Goal: Information Seeking & Learning: Learn about a topic

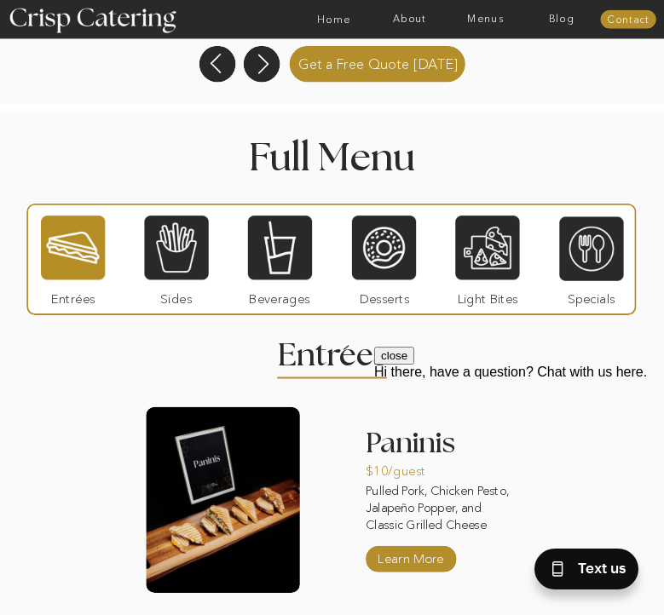
scroll to position [1192, 0]
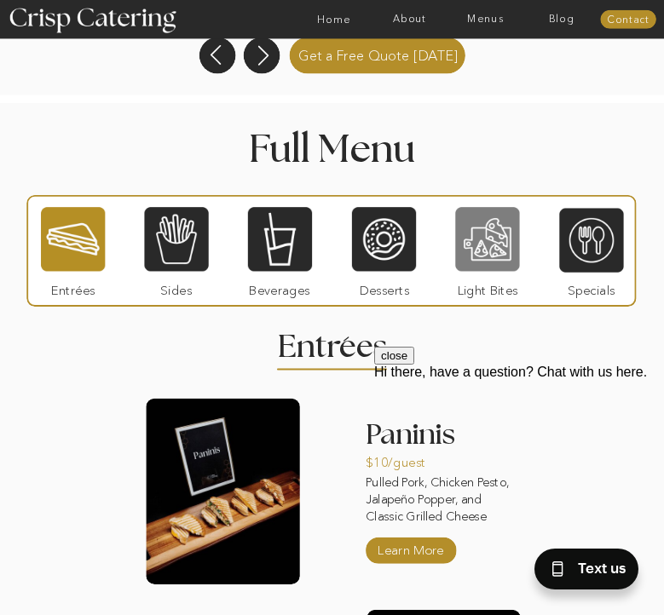
click at [496, 251] on div at bounding box center [487, 239] width 64 height 66
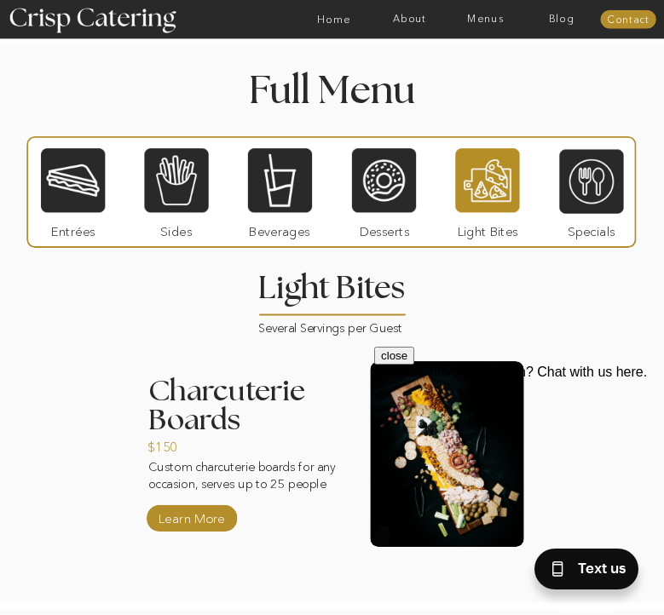
scroll to position [1246, 0]
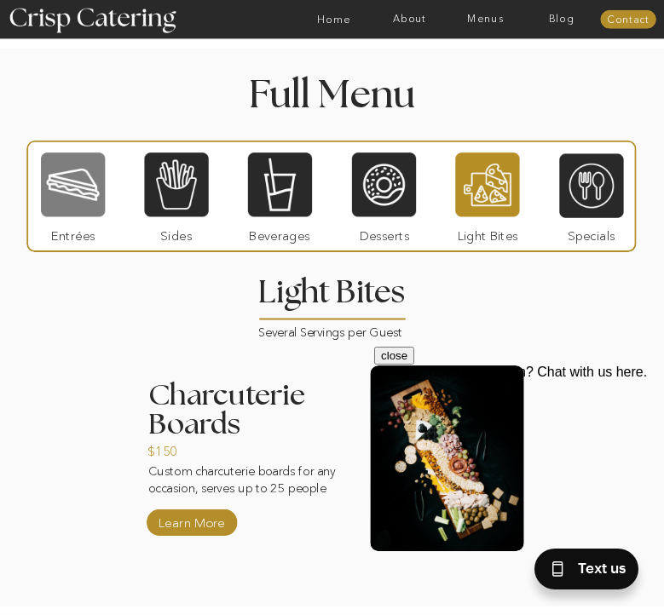
click at [78, 185] on div at bounding box center [73, 185] width 64 height 66
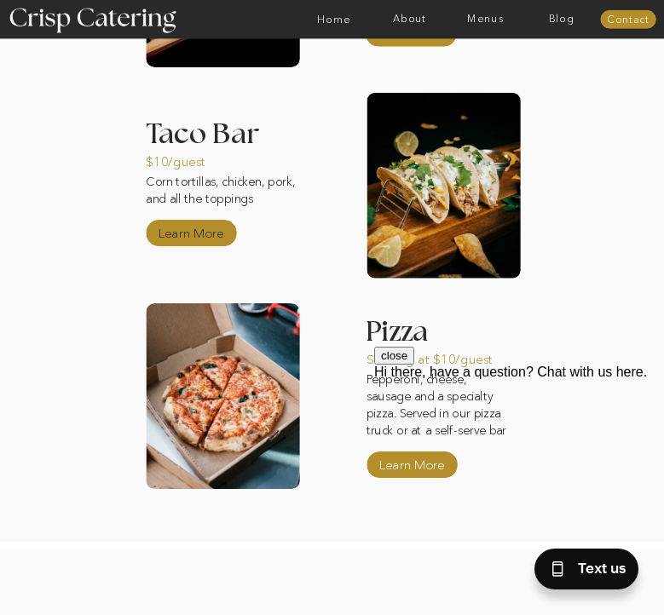
scroll to position [1704, 0]
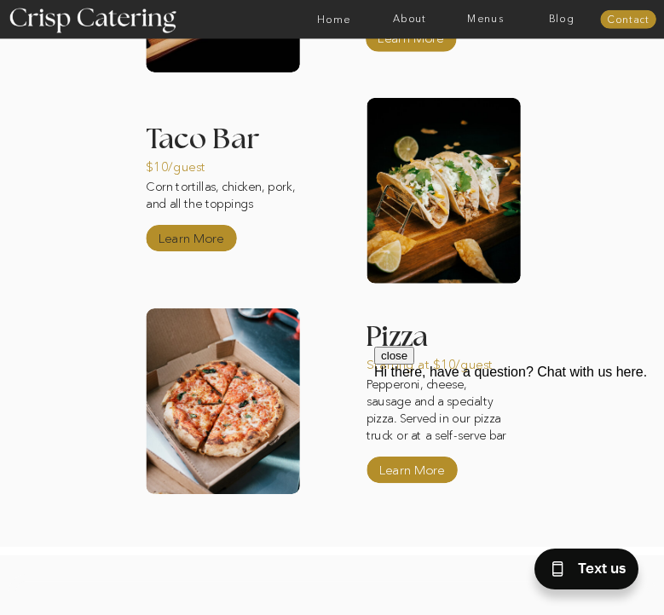
click at [190, 234] on p "Learn More" at bounding box center [190, 236] width 73 height 32
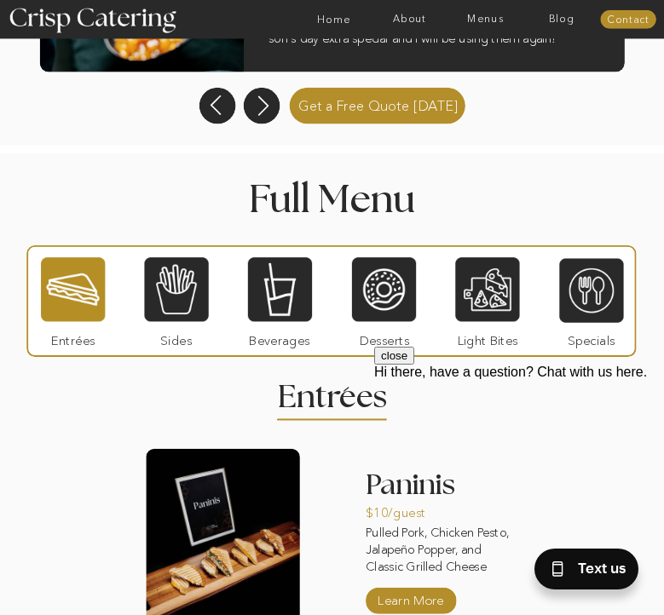
scroll to position [1144, 0]
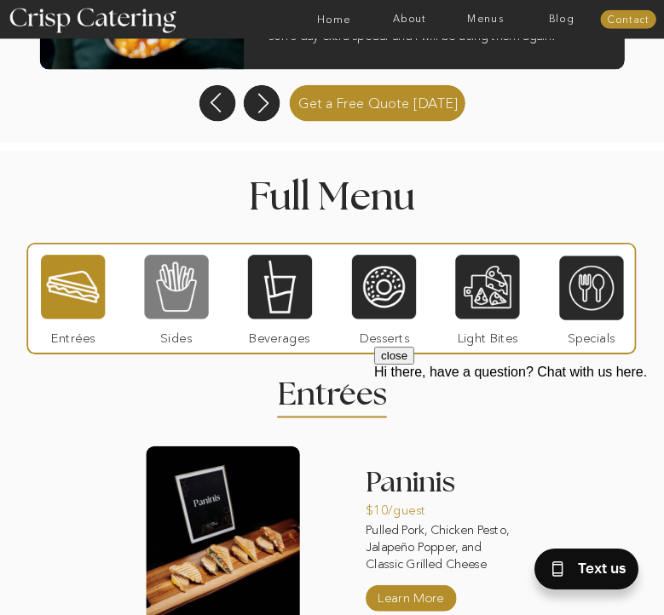
click at [177, 282] on div at bounding box center [176, 287] width 64 height 66
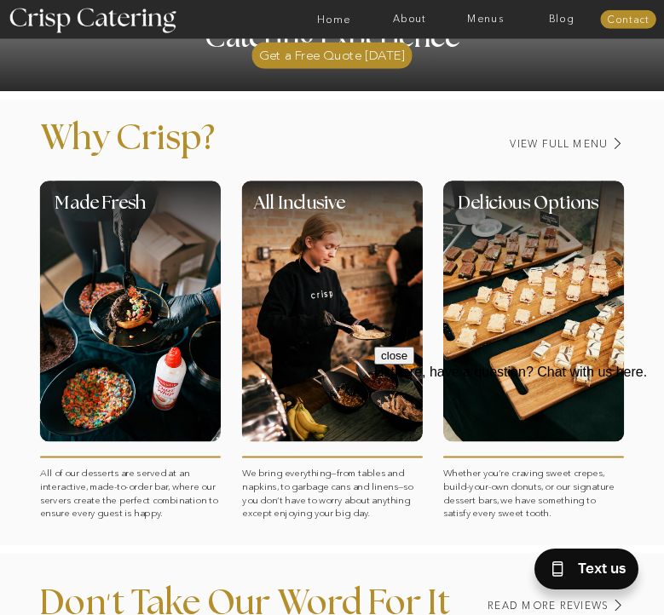
scroll to position [381, 0]
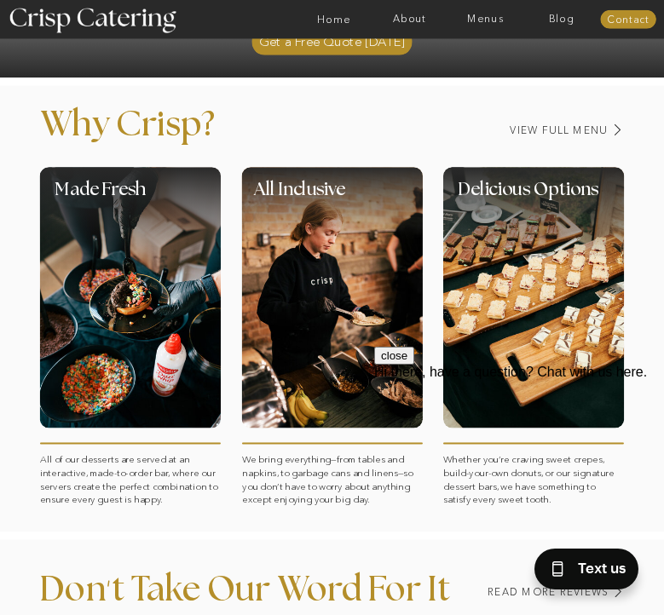
click at [542, 303] on div at bounding box center [533, 298] width 181 height 261
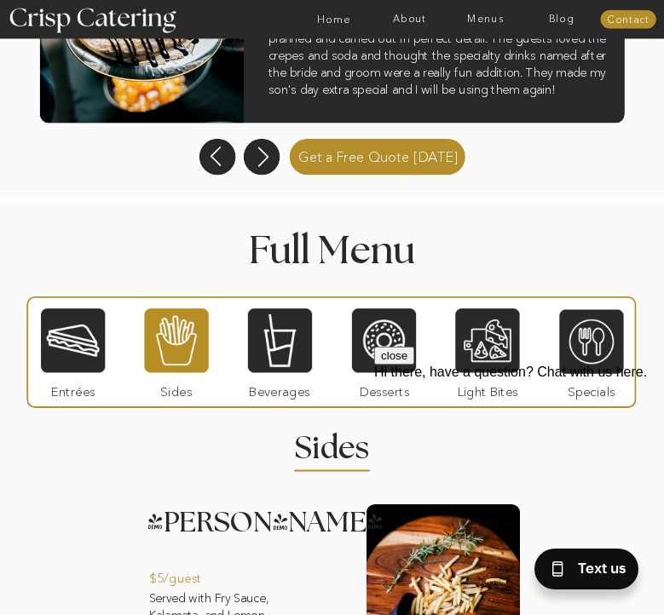
scroll to position [1107, 0]
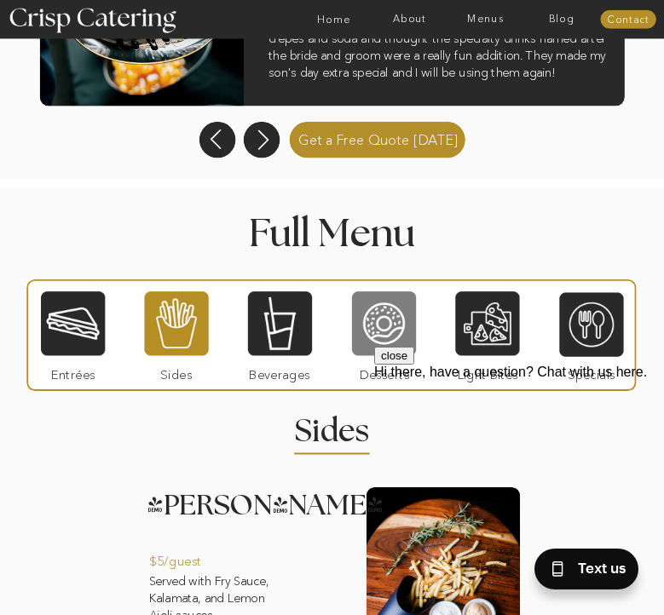
click at [384, 332] on div at bounding box center [384, 324] width 64 height 66
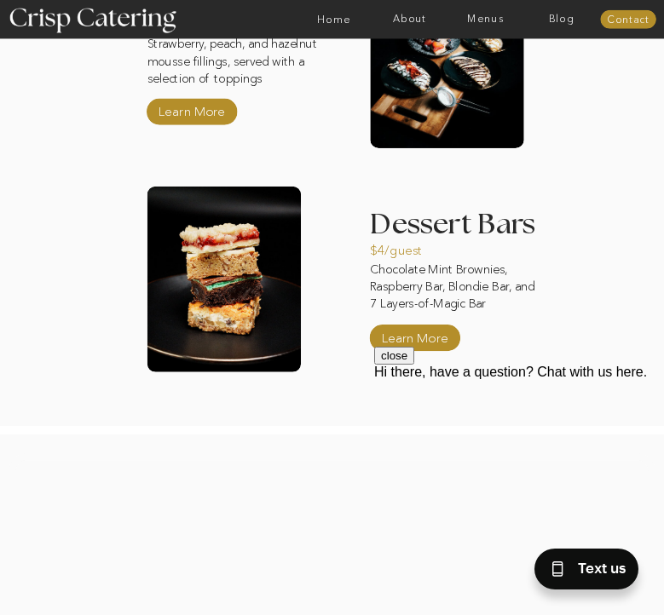
scroll to position [1863, 0]
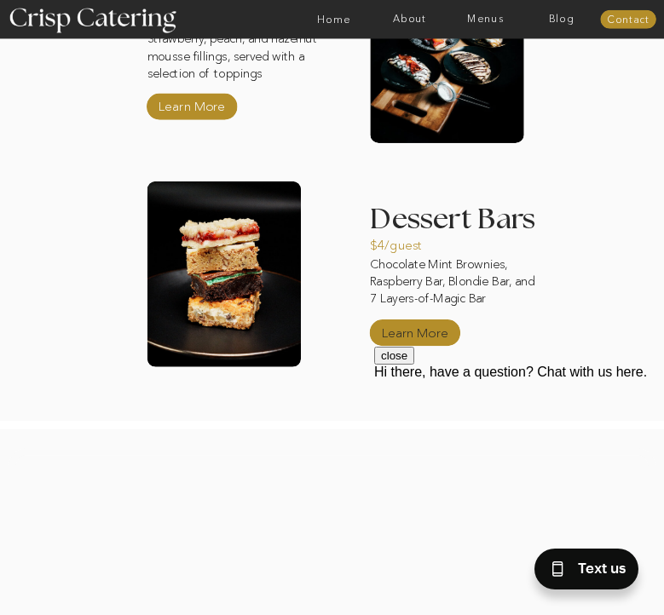
click at [431, 332] on p "Learn More" at bounding box center [414, 331] width 73 height 32
